Goal: Complete application form: Complete application form

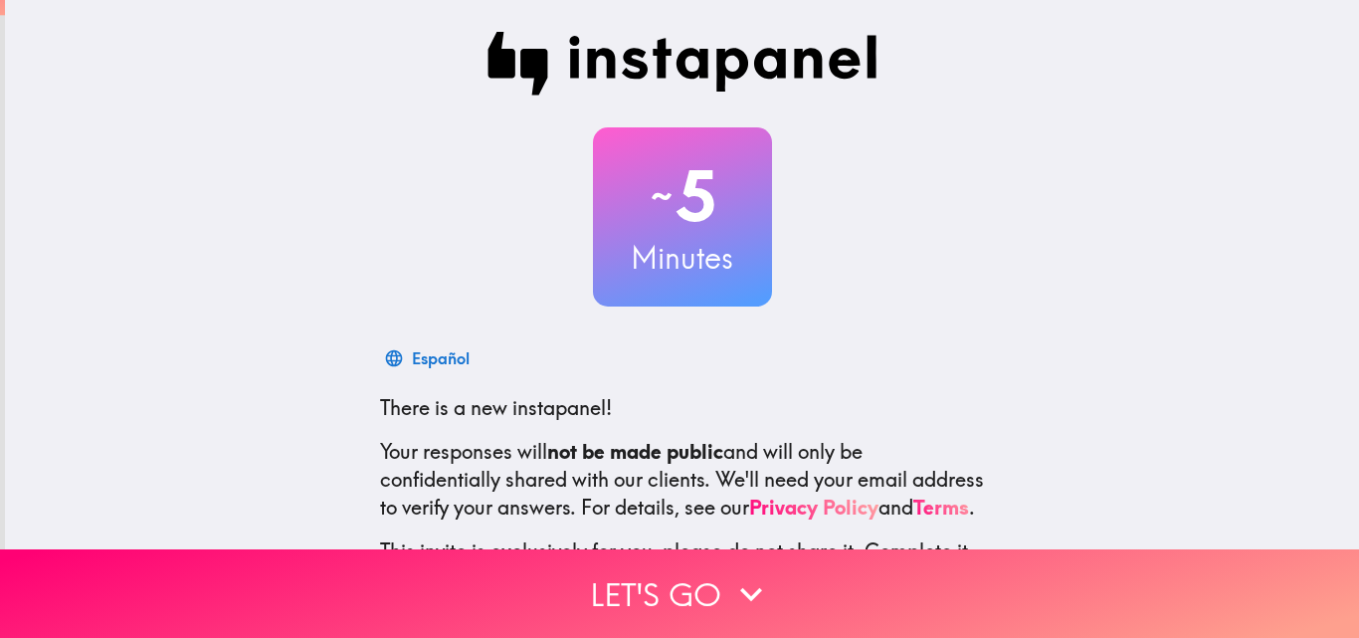
scroll to position [190, 0]
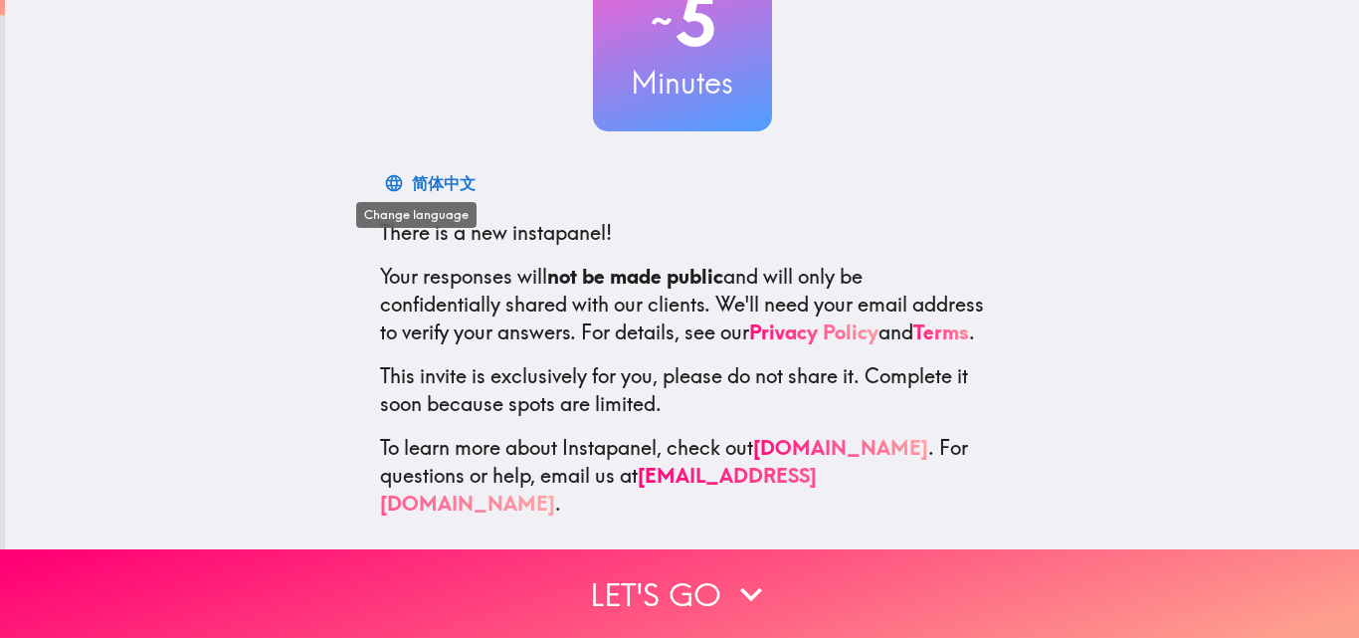
click at [436, 169] on div "简体中文" at bounding box center [444, 183] width 64 height 28
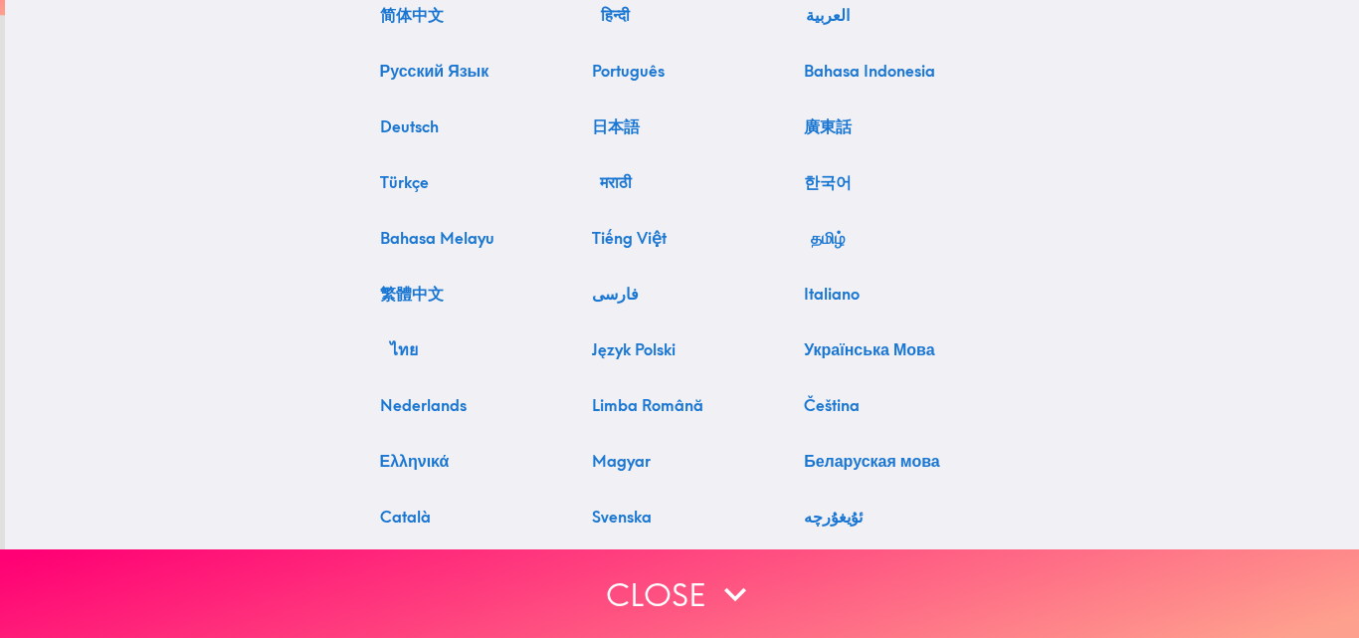
scroll to position [0, 0]
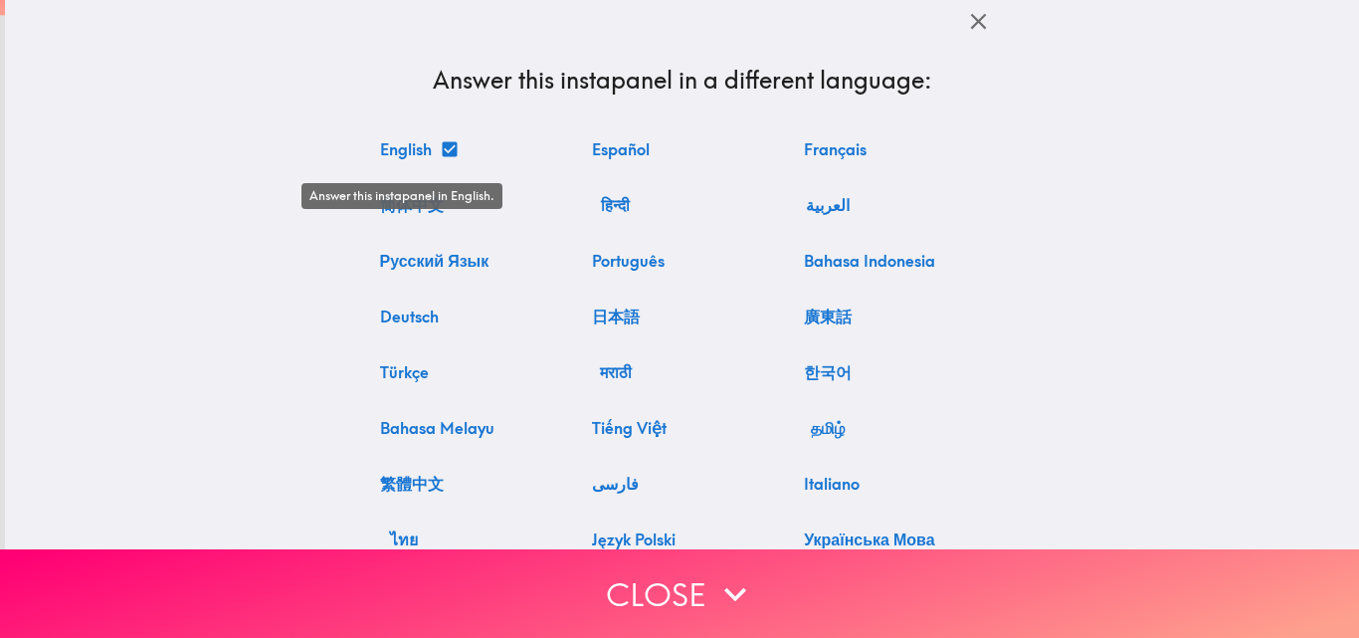
click at [422, 151] on button "English" at bounding box center [418, 149] width 92 height 40
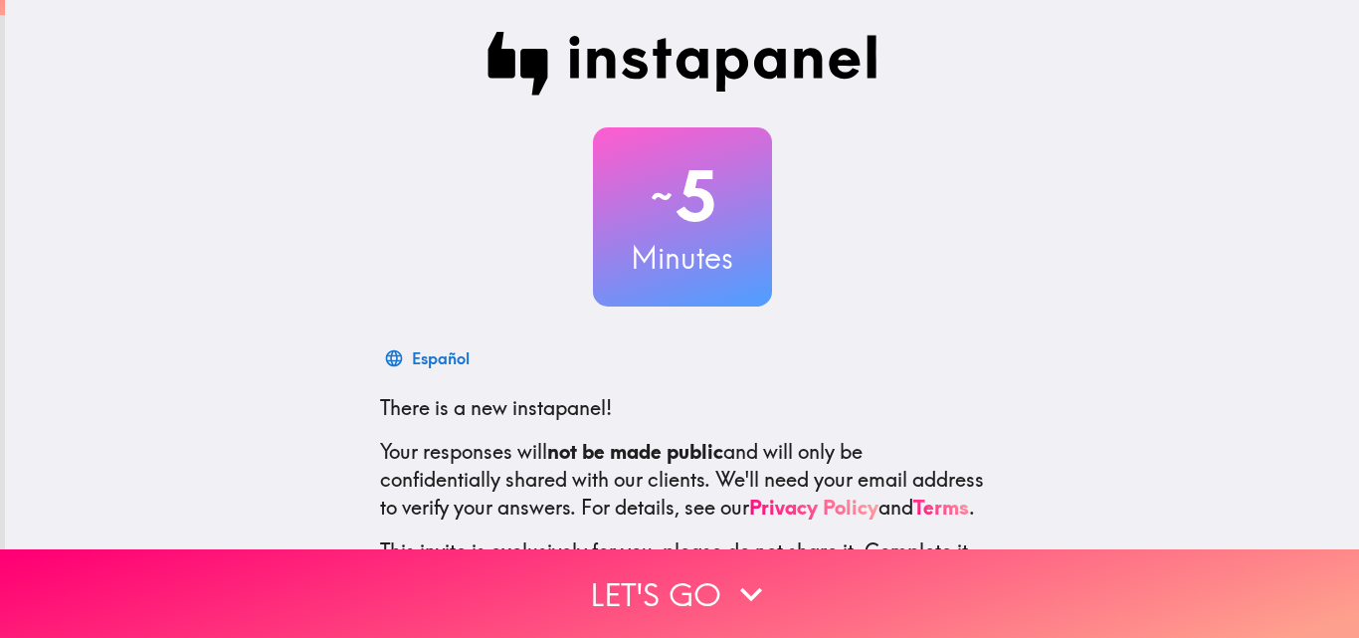
scroll to position [190, 0]
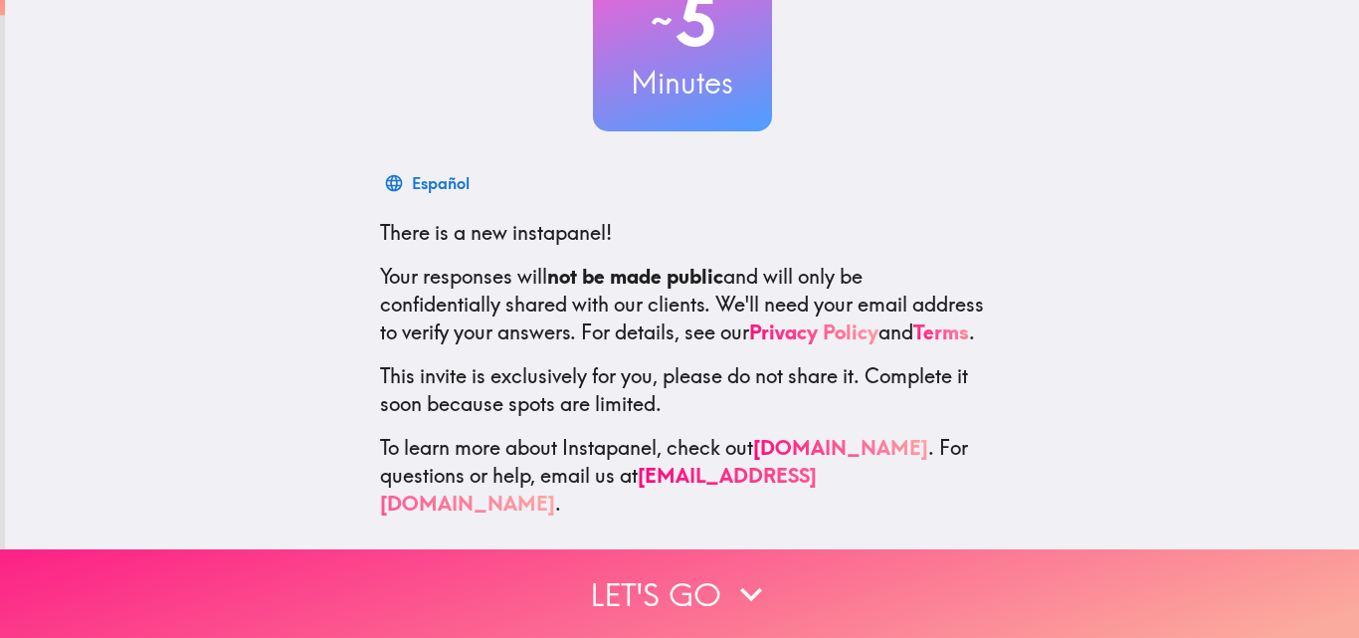
click at [685, 564] on button "Let's go" at bounding box center [679, 593] width 1359 height 89
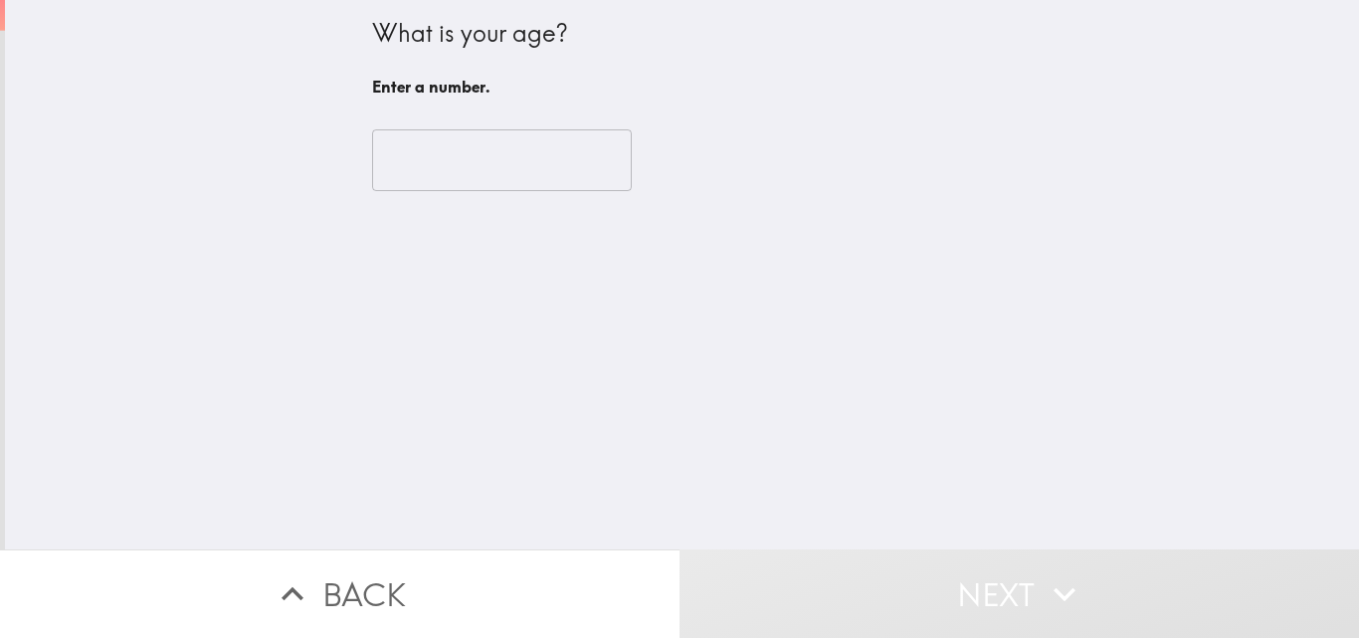
click at [464, 175] on input "number" at bounding box center [502, 160] width 260 height 62
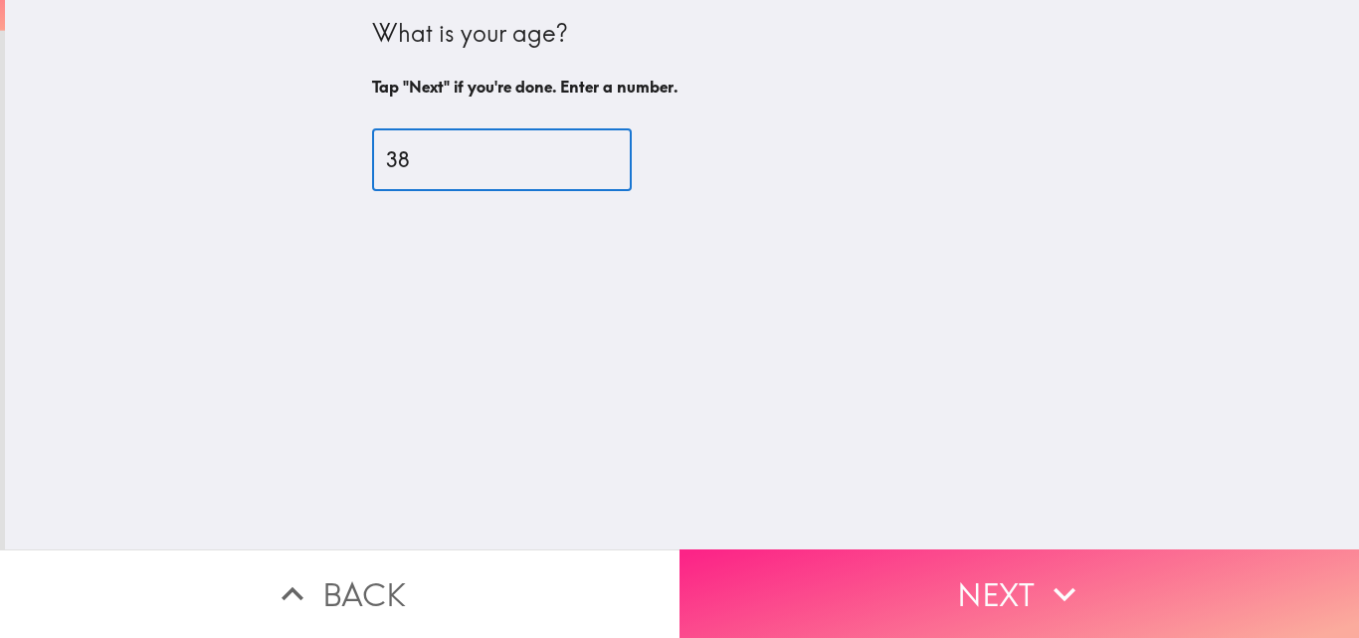
type input "38"
click at [1001, 551] on button "Next" at bounding box center [1018, 593] width 679 height 89
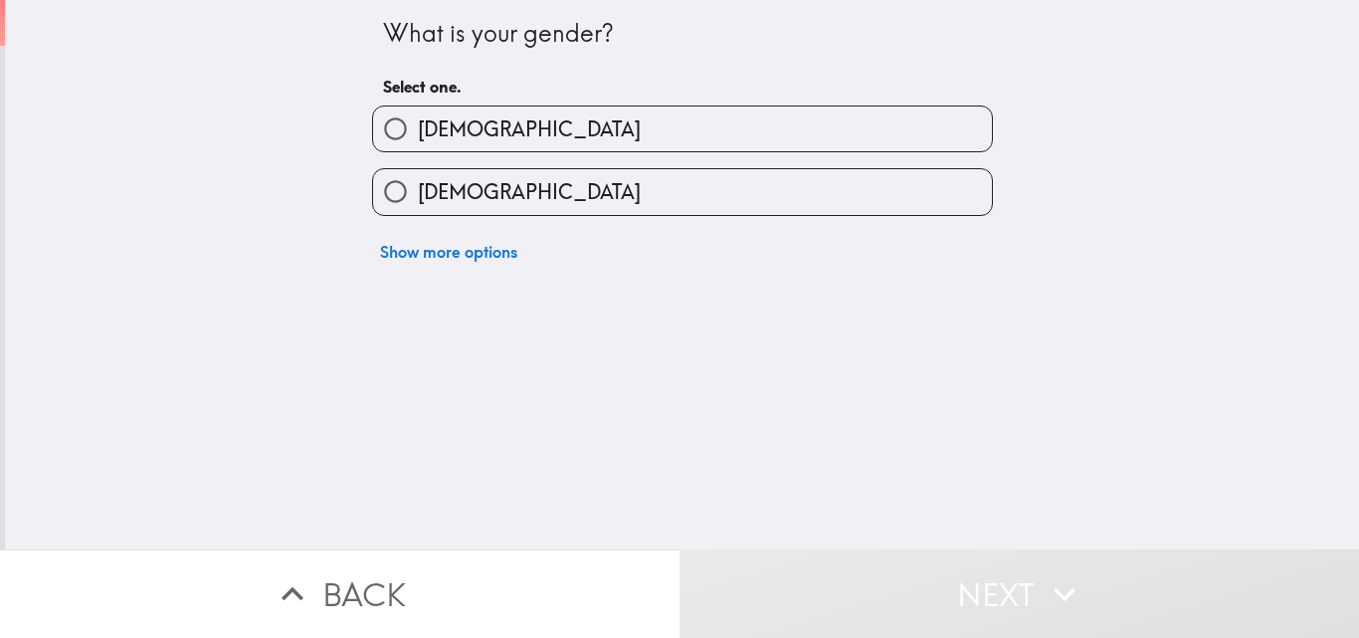
click at [577, 133] on label "[DEMOGRAPHIC_DATA]" at bounding box center [682, 128] width 619 height 45
click at [418, 133] on input "[DEMOGRAPHIC_DATA]" at bounding box center [395, 128] width 45 height 45
radio input "true"
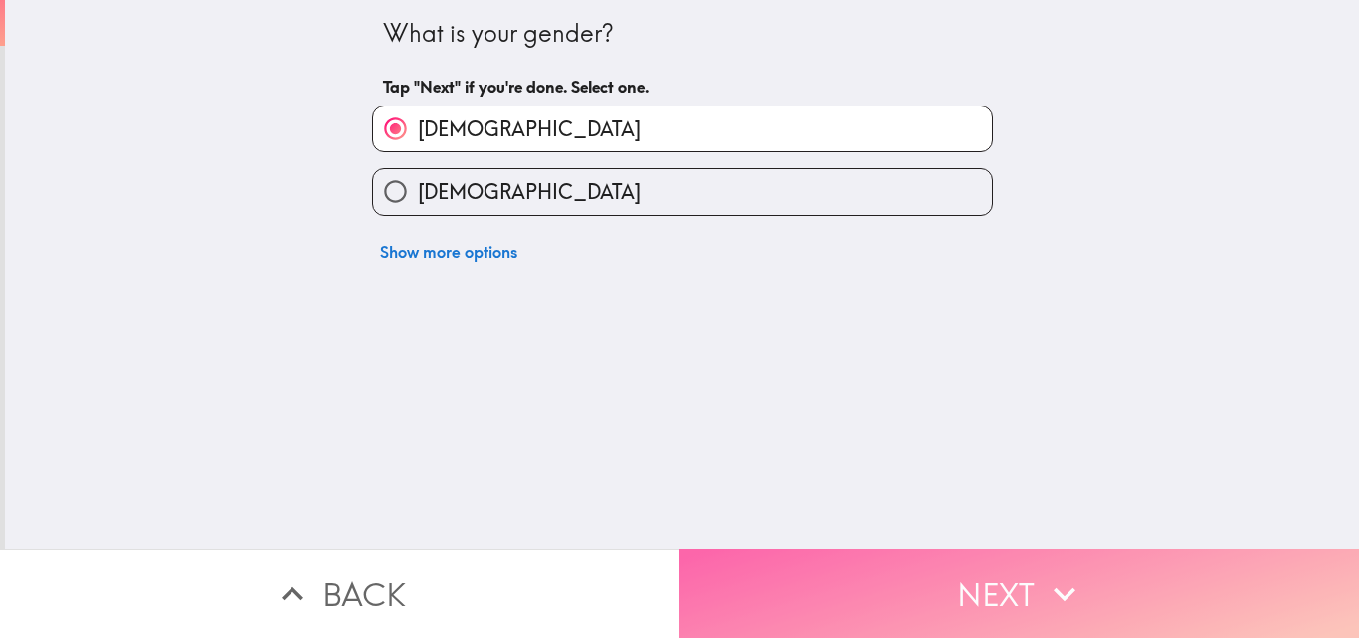
click at [953, 577] on button "Next" at bounding box center [1018, 593] width 679 height 89
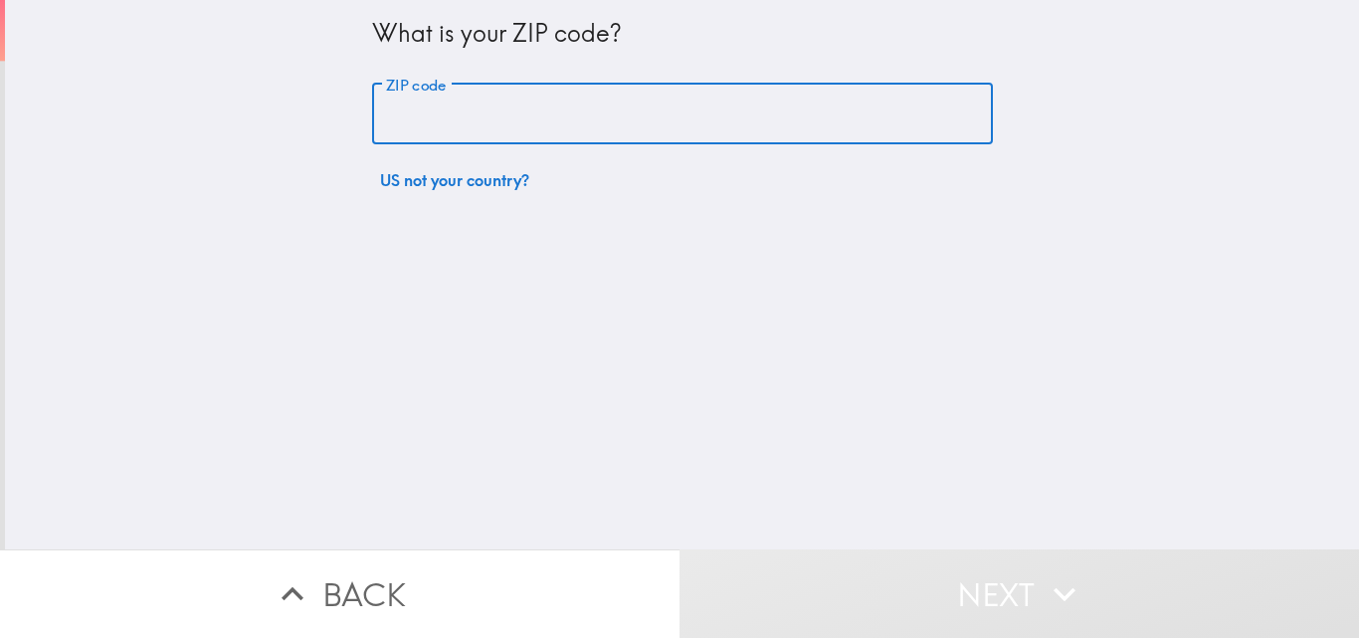
click at [604, 124] on input "ZIP code" at bounding box center [682, 115] width 621 height 62
type input "97701"
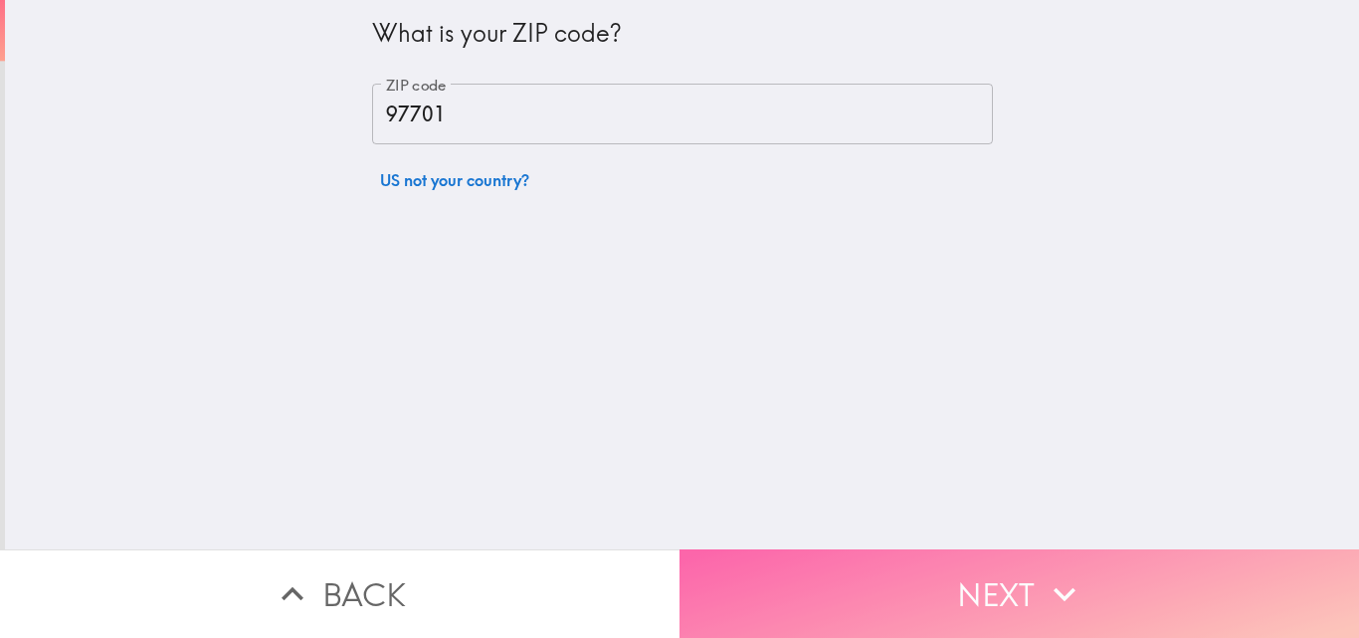
click at [851, 549] on button "Next" at bounding box center [1018, 593] width 679 height 89
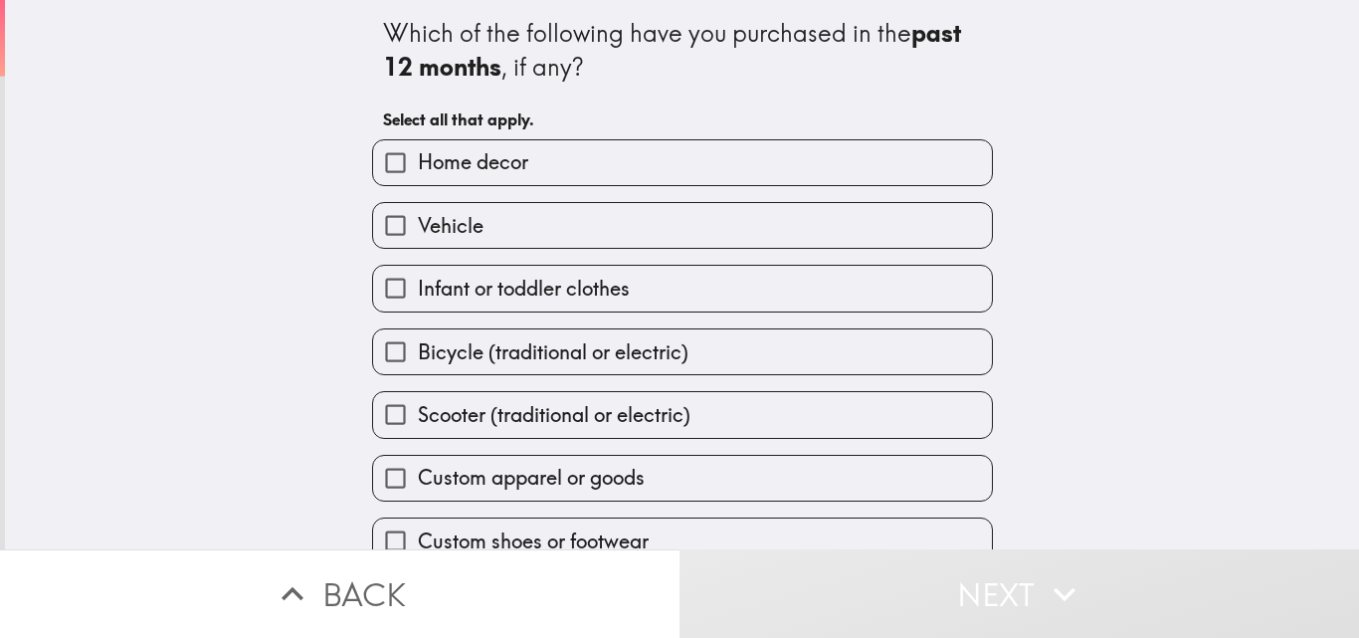
click at [556, 176] on label "Home decor" at bounding box center [682, 162] width 619 height 45
click at [418, 176] on input "Home decor" at bounding box center [395, 162] width 45 height 45
checkbox input "true"
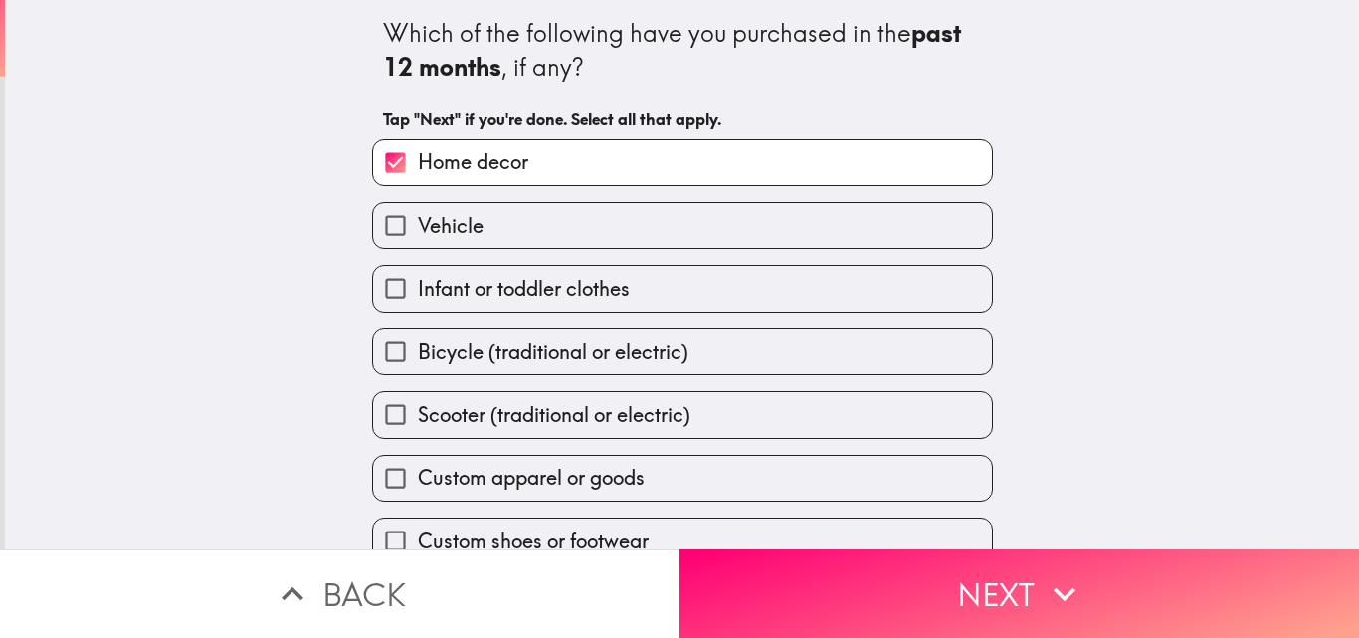
click at [583, 292] on span "Infant or toddler clothes" at bounding box center [524, 289] width 212 height 28
click at [418, 292] on input "Infant or toddler clothes" at bounding box center [395, 288] width 45 height 45
checkbox input "true"
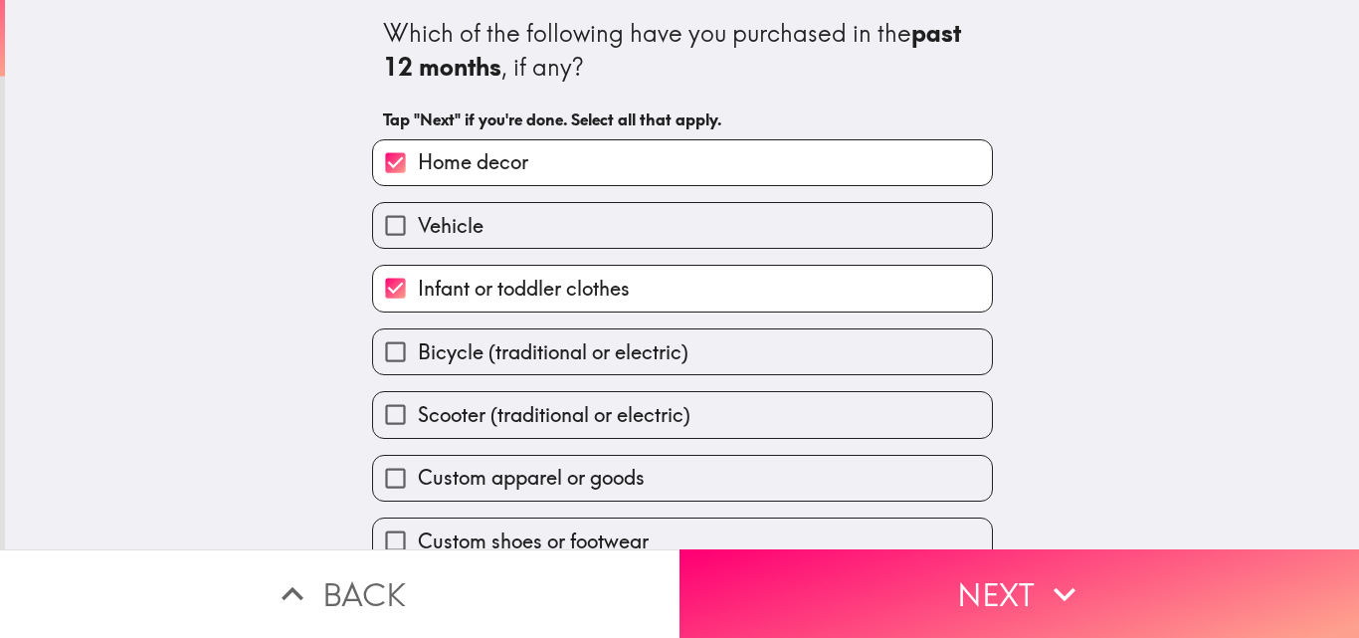
scroll to position [93, 0]
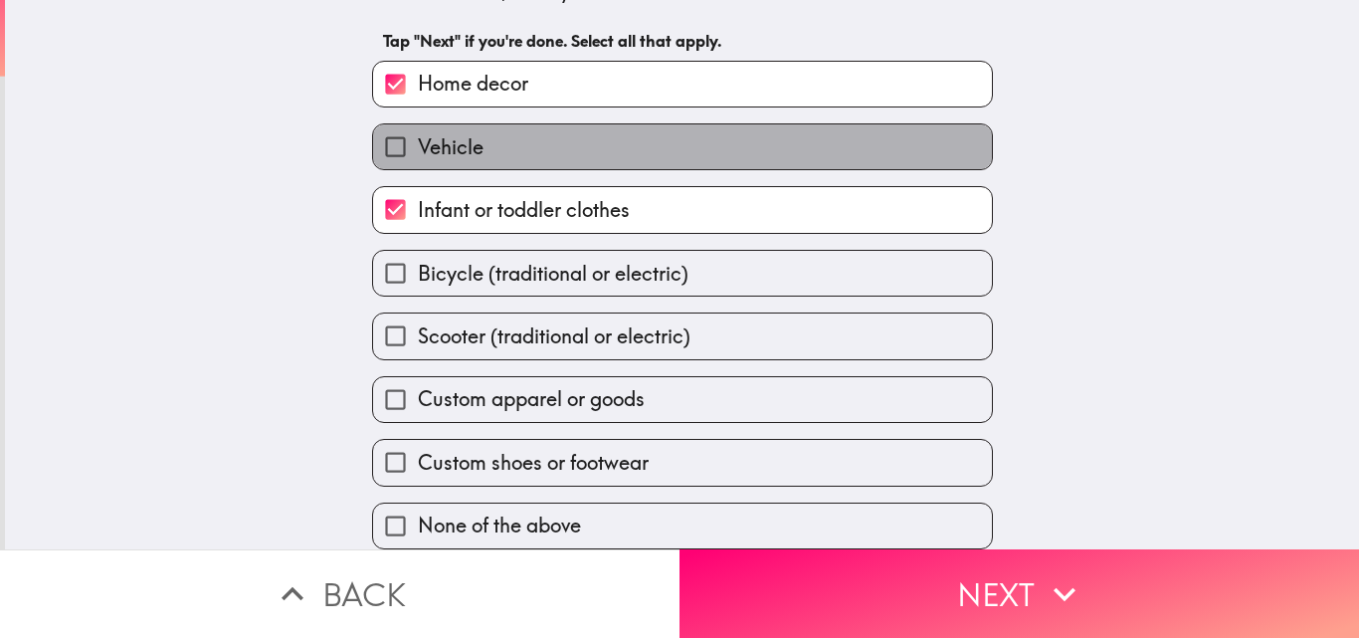
click at [469, 124] on label "Vehicle" at bounding box center [682, 146] width 619 height 45
click at [418, 124] on input "Vehicle" at bounding box center [395, 146] width 45 height 45
checkbox input "true"
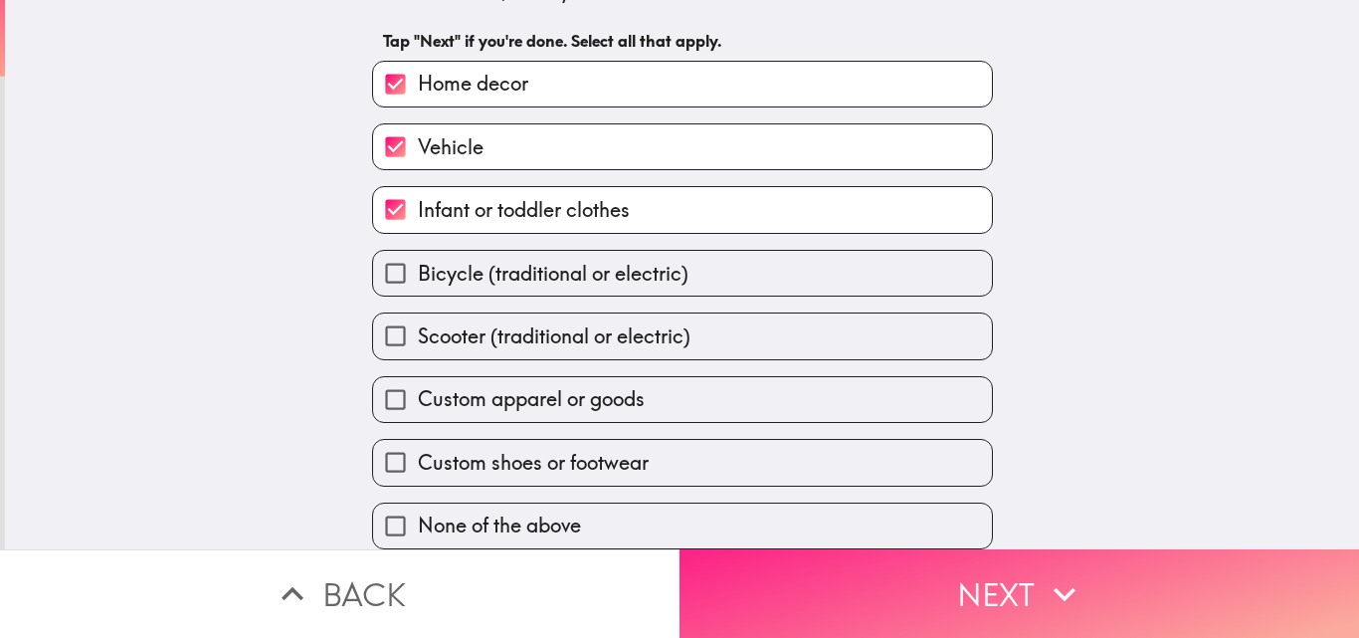
click at [881, 576] on button "Next" at bounding box center [1018, 593] width 679 height 89
